Goal: Contribute content: Contribute content

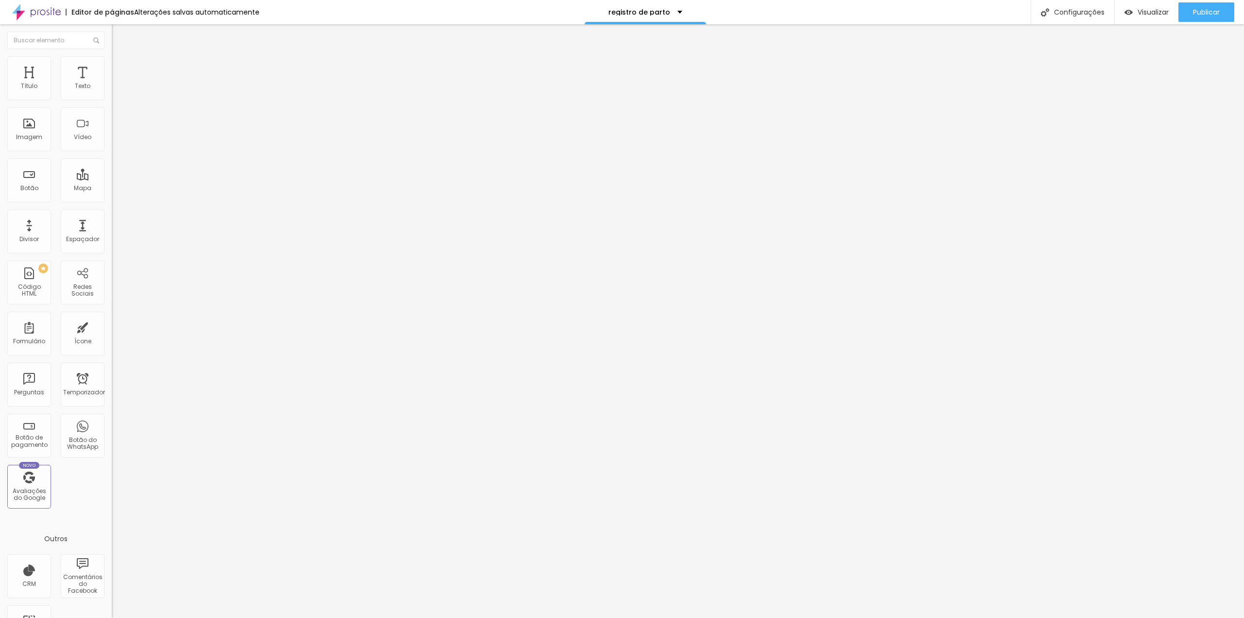
click at [119, 38] on img "button" at bounding box center [123, 36] width 8 height 8
click at [112, 93] on button "button" at bounding box center [119, 88] width 14 height 10
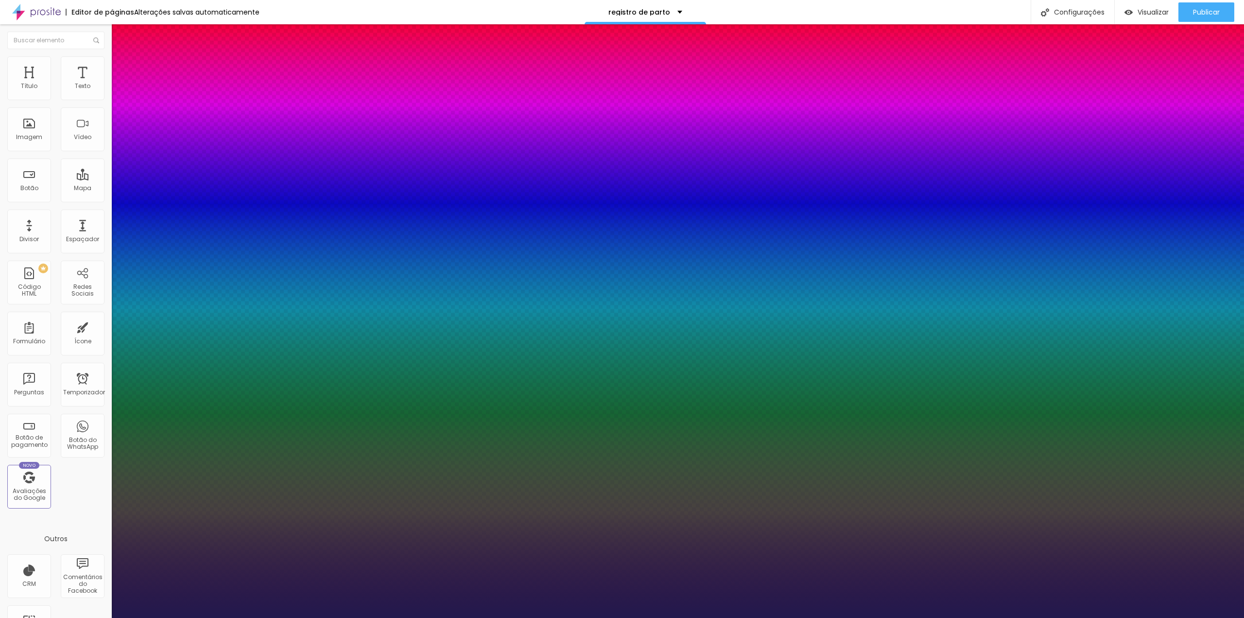
type input "1"
type input "17"
type input "1"
type input "18"
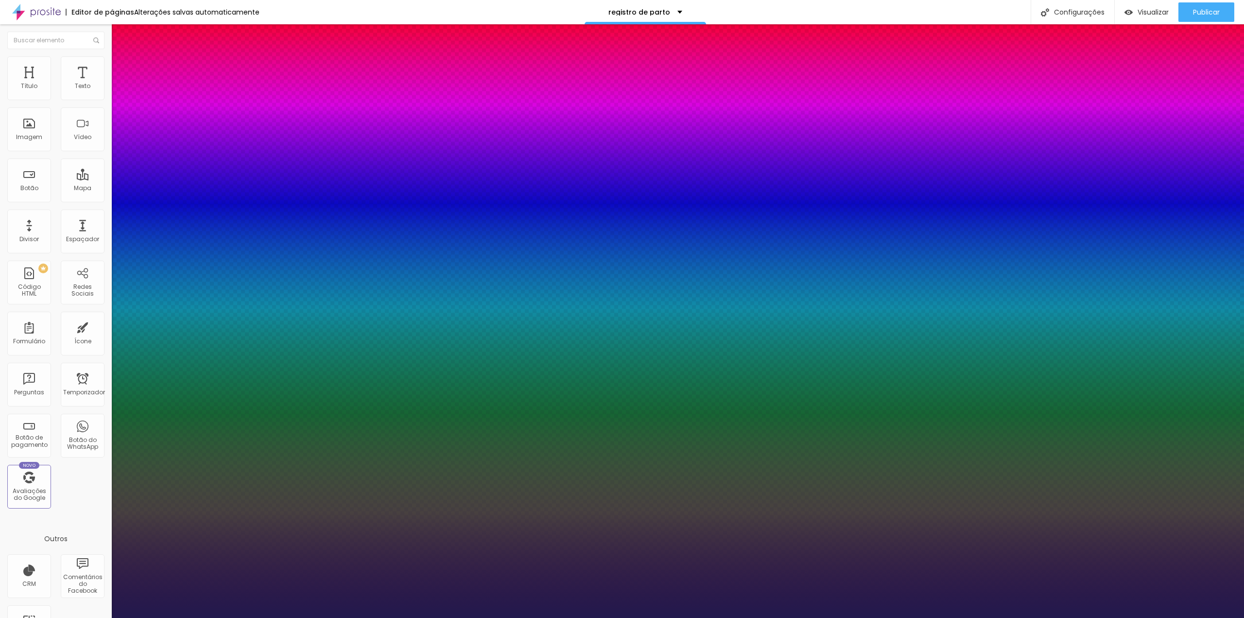
type input "18"
type input "1"
type input "19"
type input "1"
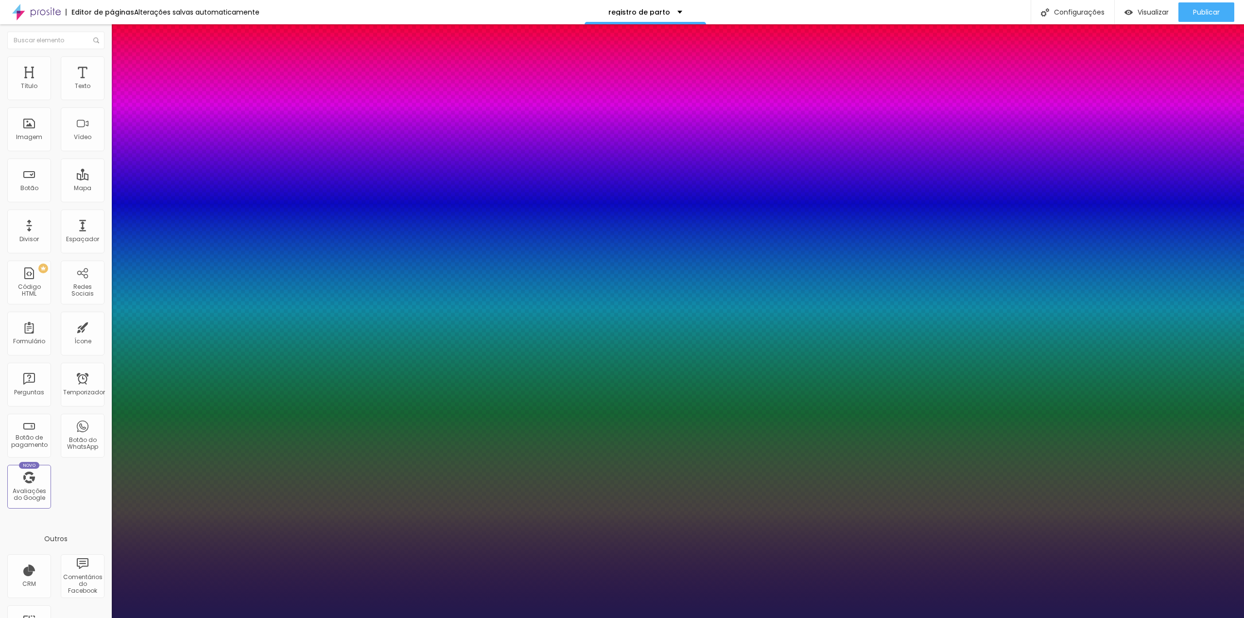
type input "20"
type input "1"
type input "21"
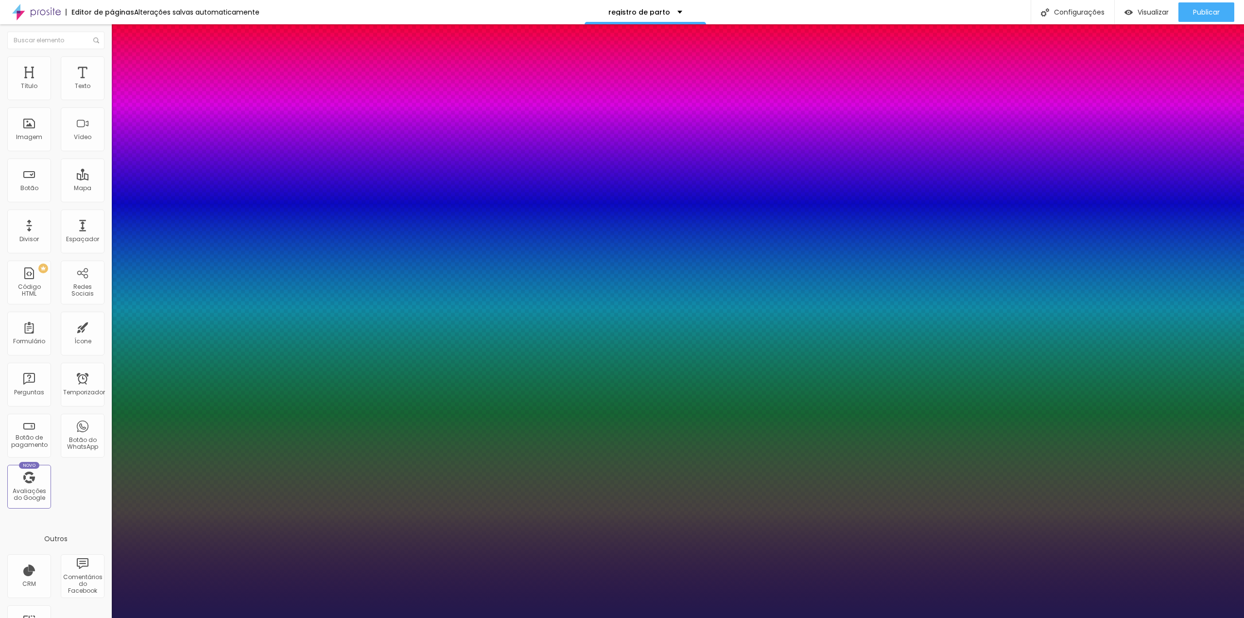
type input "1"
type input "22"
type input "1"
type input "23"
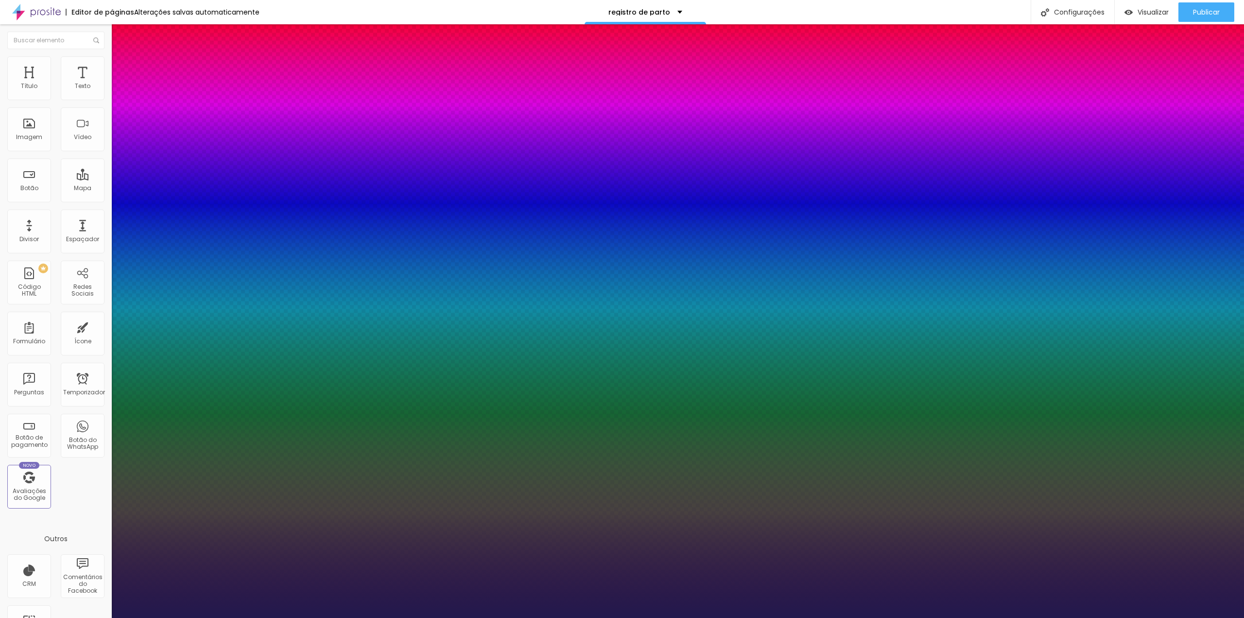
type input "23"
type input "1"
type input "24"
type input "1"
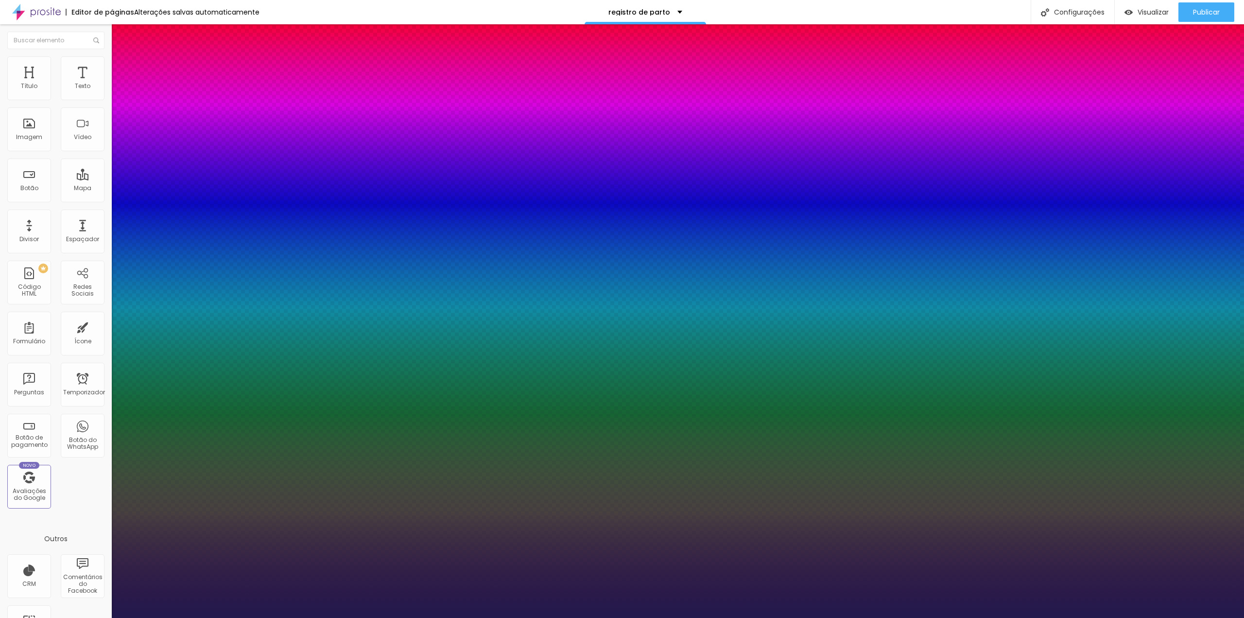
type input "25"
type input "1"
drag, startPoint x: 130, startPoint y: 165, endPoint x: 138, endPoint y: 166, distance: 7.8
type input "25"
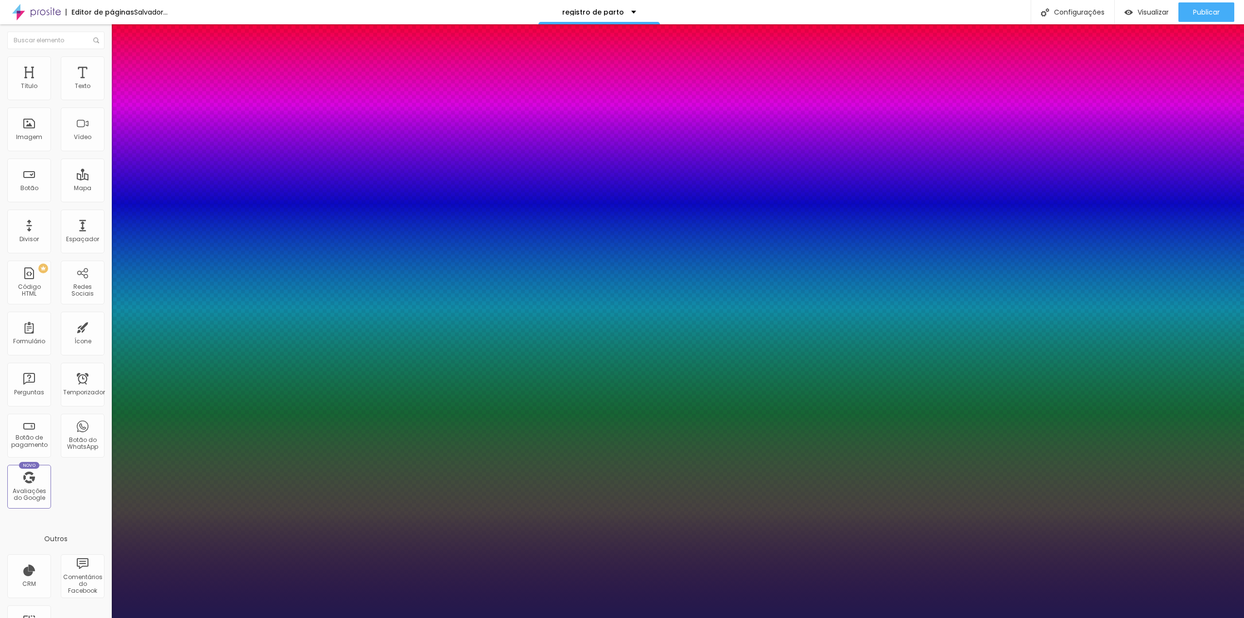
type input "1"
click at [702, 617] on div at bounding box center [622, 618] width 1244 height 0
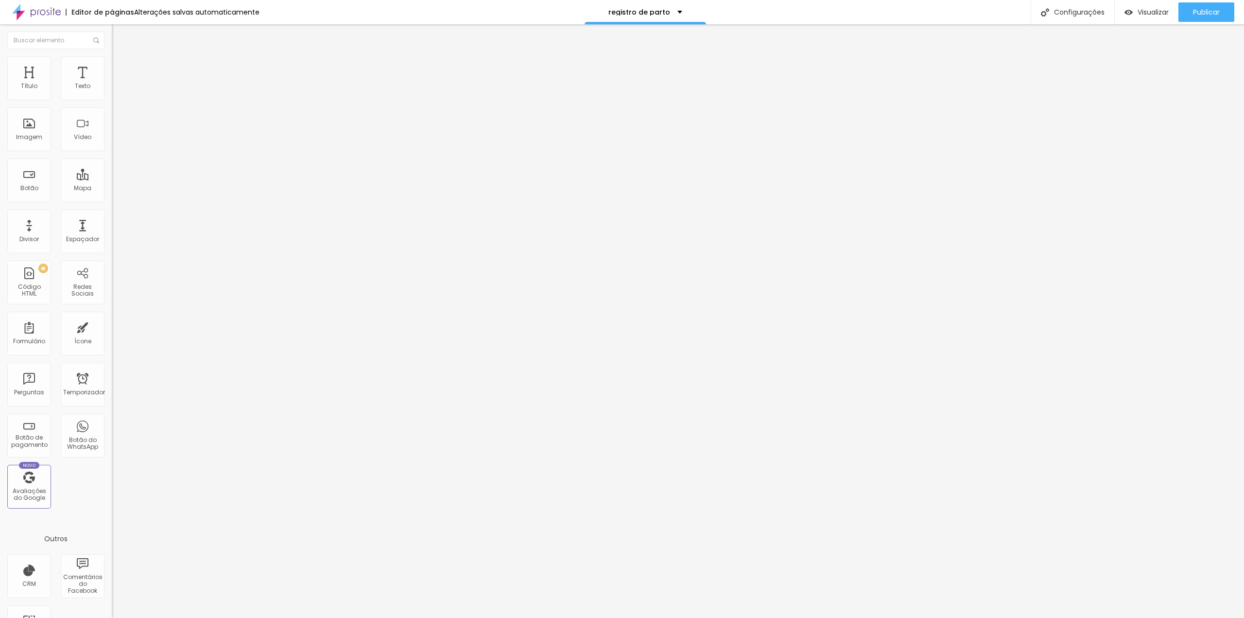
click at [118, 84] on font "Adicionar imagem" at bounding box center [146, 79] width 57 height 8
click at [1203, 14] on font "Publicar" at bounding box center [1206, 12] width 27 height 10
